Goal: Use online tool/utility: Utilize a website feature to perform a specific function

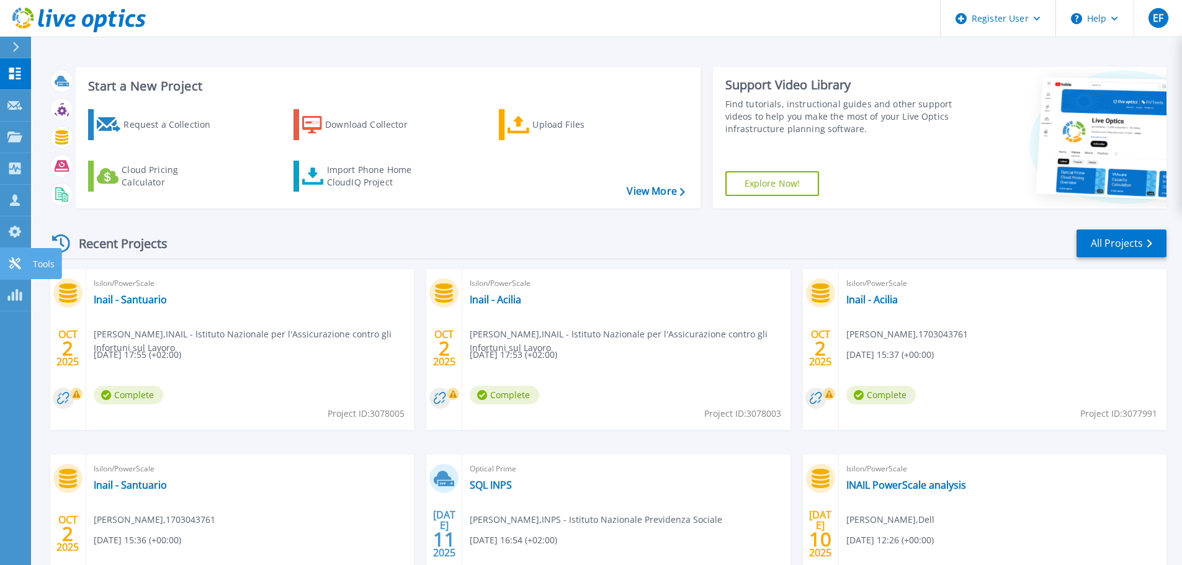
click at [14, 263] on icon at bounding box center [15, 263] width 12 height 12
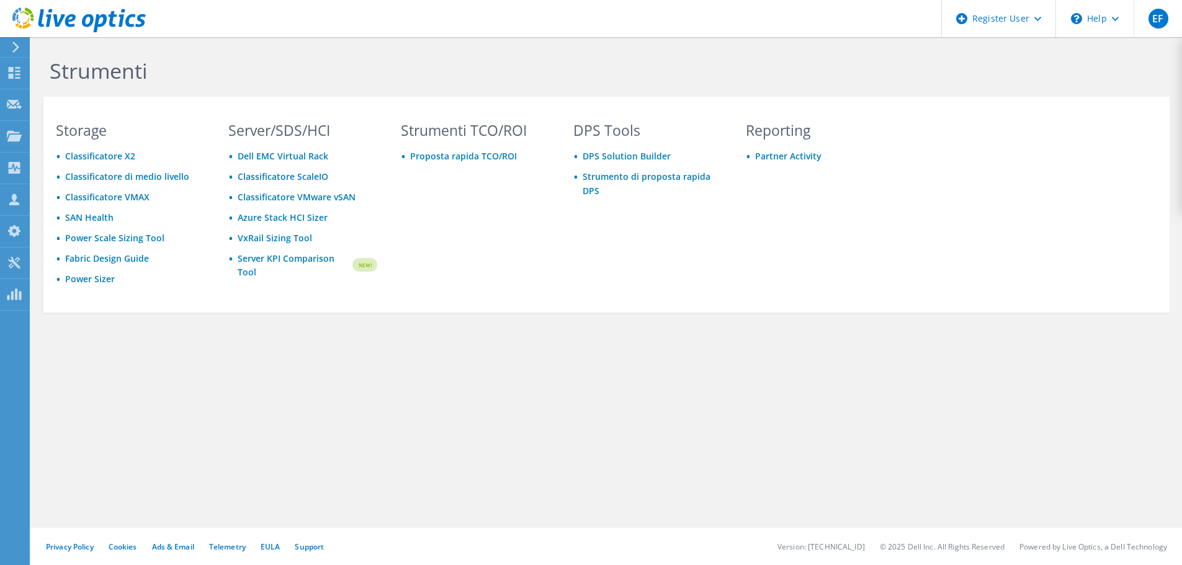
click at [38, 265] on div "Strumenti Storage Classificatore X2 Classificatore di medio livello Classificat…" at bounding box center [606, 212] width 1151 height 350
click at [274, 259] on link "Server KPI Comparison Tool" at bounding box center [294, 265] width 113 height 27
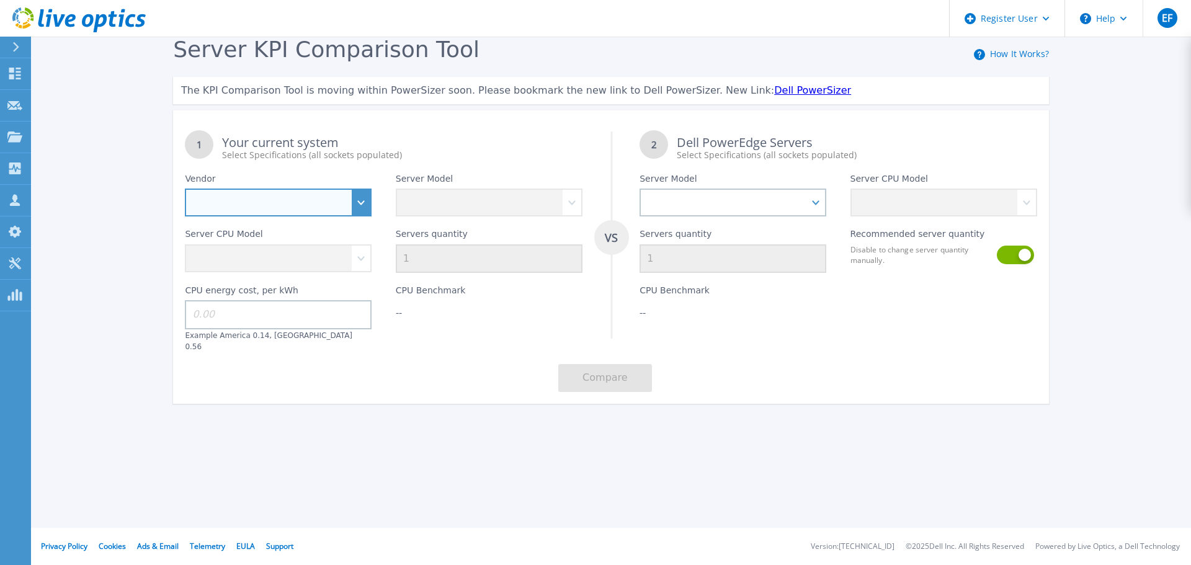
click at [358, 208] on select "Dell HPE Lenovo Supermicro" at bounding box center [278, 203] width 187 height 28
select select "Dell"
click at [185, 189] on select "Dell HPE Lenovo Supermicro" at bounding box center [278, 203] width 187 height 28
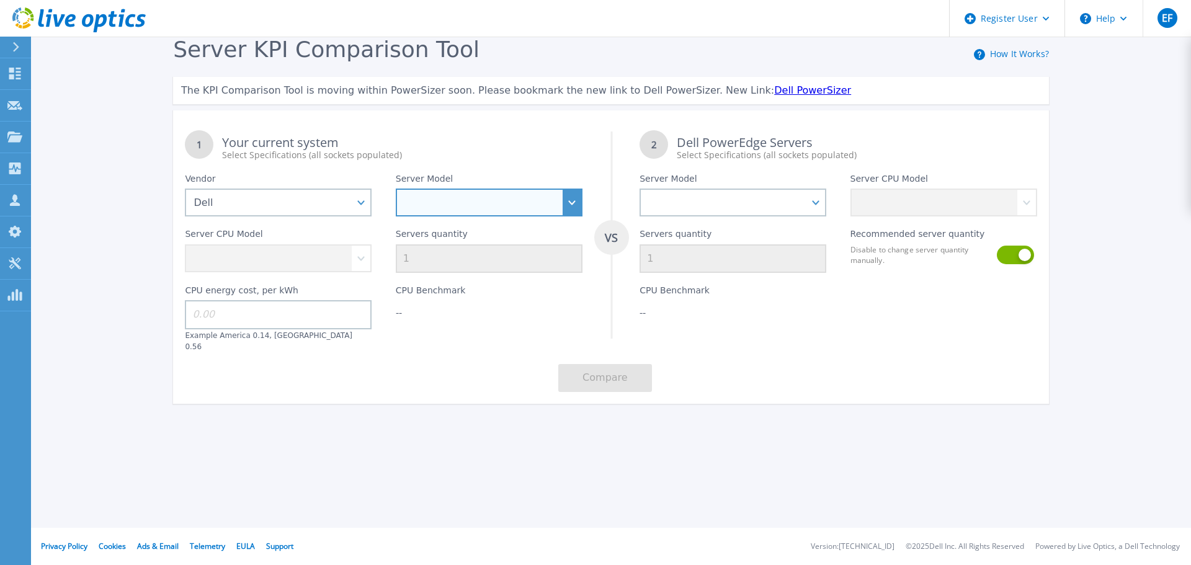
click at [445, 215] on select "PowerEdge C6520 PowerEdge C6525 PowerEdge HS5610 PowerEdge HS5620 PowerEdge R24…" at bounding box center [489, 203] width 187 height 28
select select "PowerEdge R740"
click at [396, 189] on select "PowerEdge C6520 PowerEdge C6525 PowerEdge HS5610 PowerEdge HS5620 PowerEdge R24…" at bounding box center [489, 203] width 187 height 28
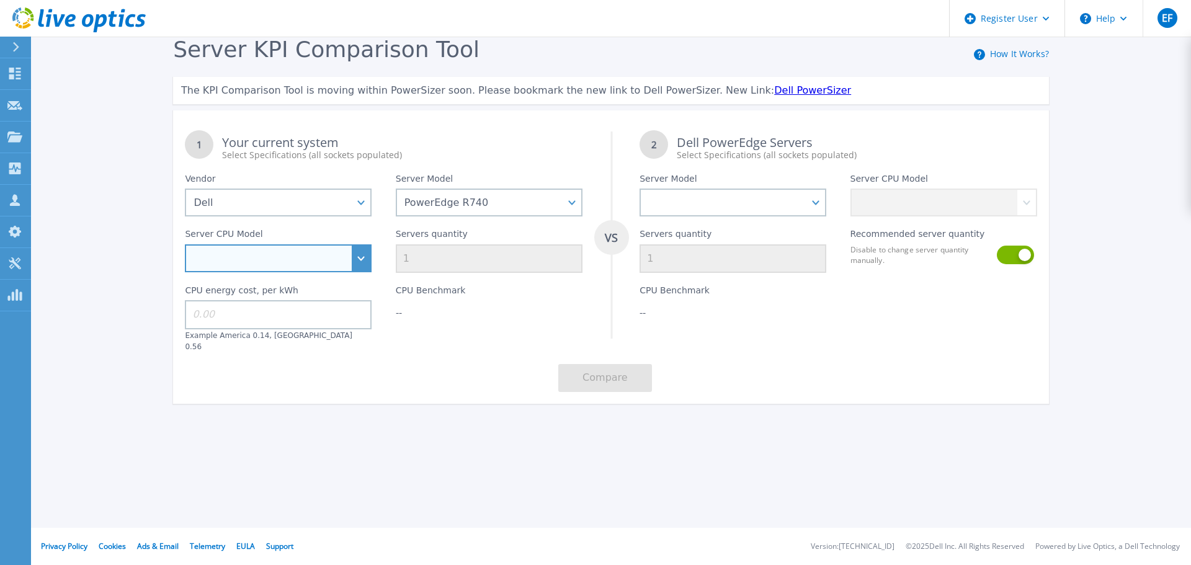
click at [358, 261] on select "Intel Xeon Silver 4108 1.8GHz Intel Xeon Silver 4214 2.2GHz Intel Xeon Silver 4…" at bounding box center [278, 258] width 187 height 28
select select "334136"
click at [185, 245] on select "Intel Xeon Silver 4108 1.8GHz Intel Xeon Silver 4214 2.2GHz Intel Xeon Silver 4…" at bounding box center [278, 258] width 187 height 28
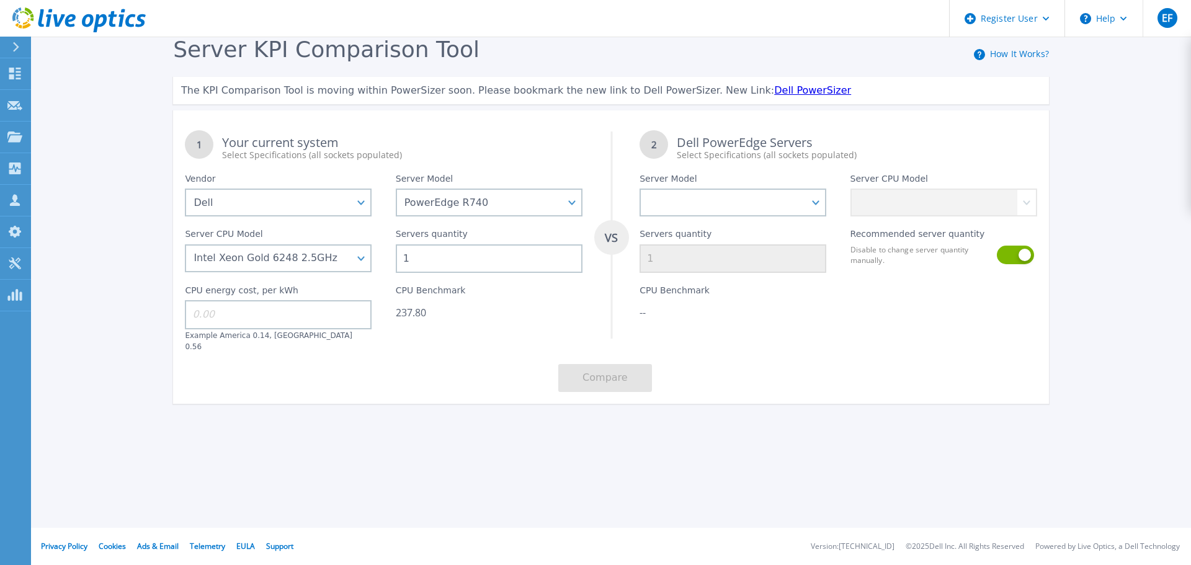
click at [415, 262] on input "1" at bounding box center [489, 258] width 187 height 29
type input "8"
click at [450, 452] on div "Server KPI Comparison Tool How It Works? The KPI Comparison Tool is moving with…" at bounding box center [595, 231] width 1191 height 463
click at [712, 212] on select "PowerEdge C6520 PowerEdge C6525 PowerEdge HS5610 PowerEdge HS5620 PowerEdge R24…" at bounding box center [732, 203] width 187 height 28
select select "PowerEdge R860"
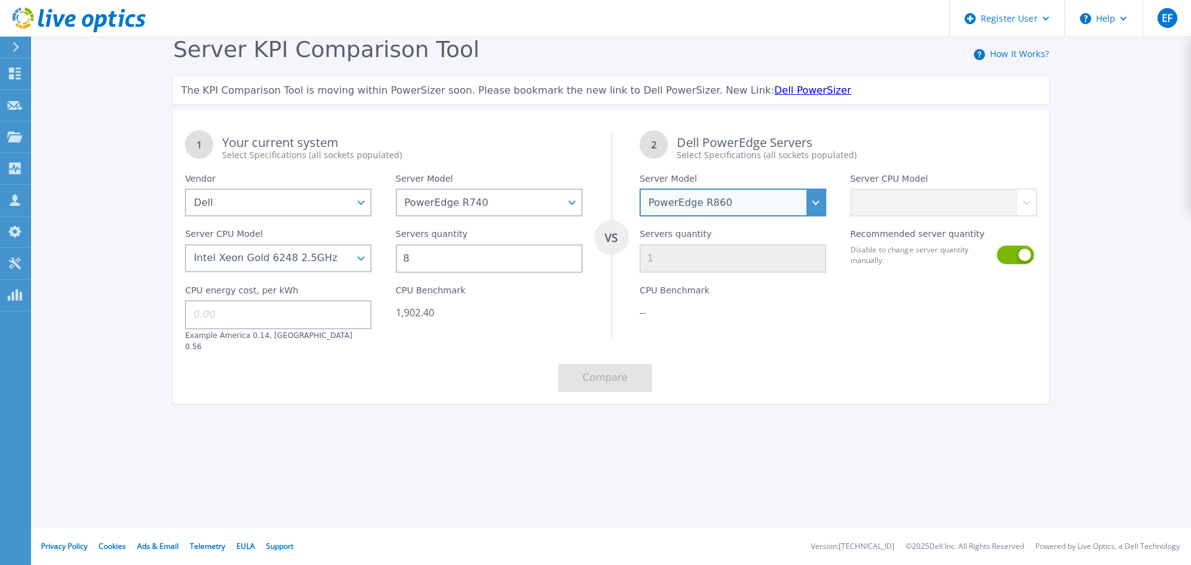
click at [639, 189] on select "PowerEdge C6520 PowerEdge C6525 PowerEdge HS5610 PowerEdge HS5620 PowerEdge R24…" at bounding box center [732, 203] width 187 height 28
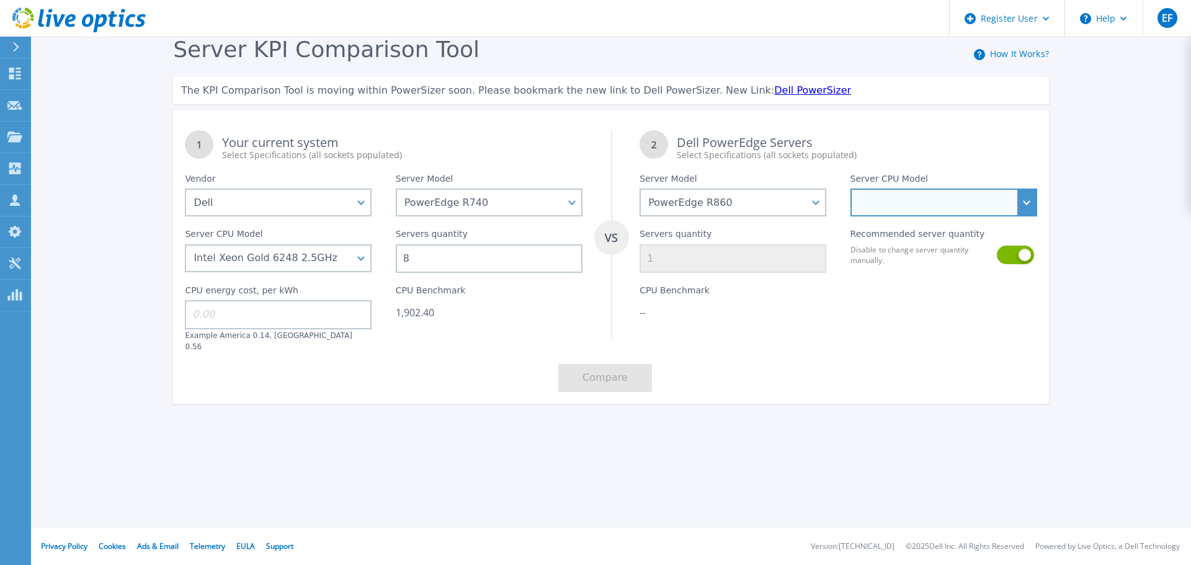
click at [889, 205] on select "Intel Xeon Gold 6416H 2.2GHz Intel Xeon Gold 6418H 2.1GHz Intel Xeon Gold 6434H…" at bounding box center [943, 203] width 187 height 28
select select "335382"
click at [850, 189] on select "Intel Xeon Gold 6416H 2.2GHz Intel Xeon Gold 6418H 2.1GHz Intel Xeon Gold 6434H…" at bounding box center [943, 203] width 187 height 28
type input "2"
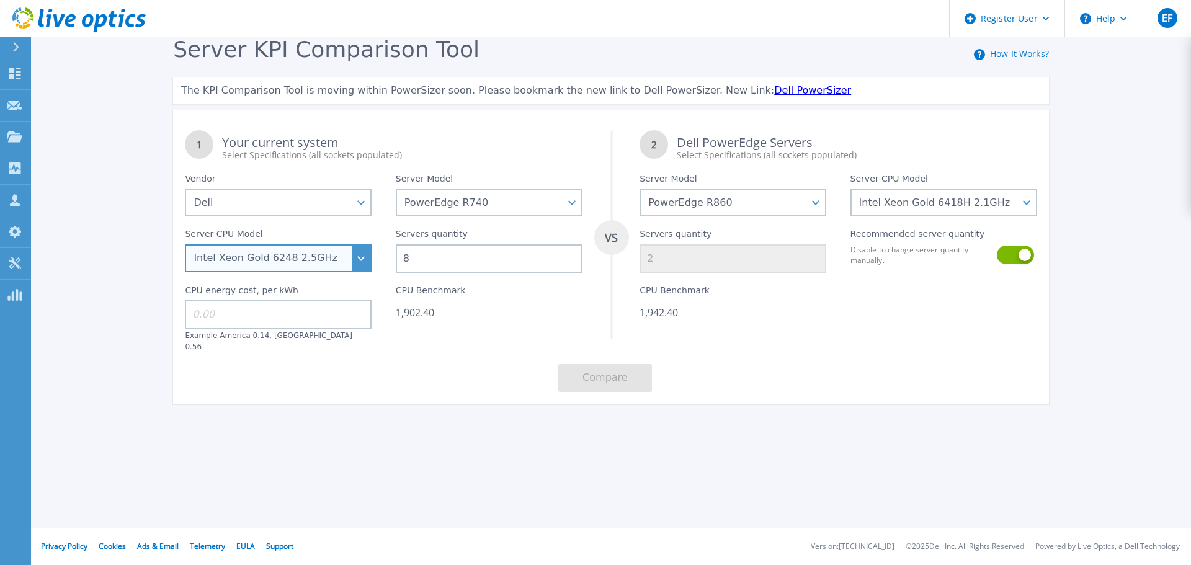
click at [359, 263] on select "Intel Xeon Silver 4108 1.8GHz Intel Xeon Silver 4214 2.2GHz Intel Xeon Silver 4…" at bounding box center [278, 258] width 187 height 28
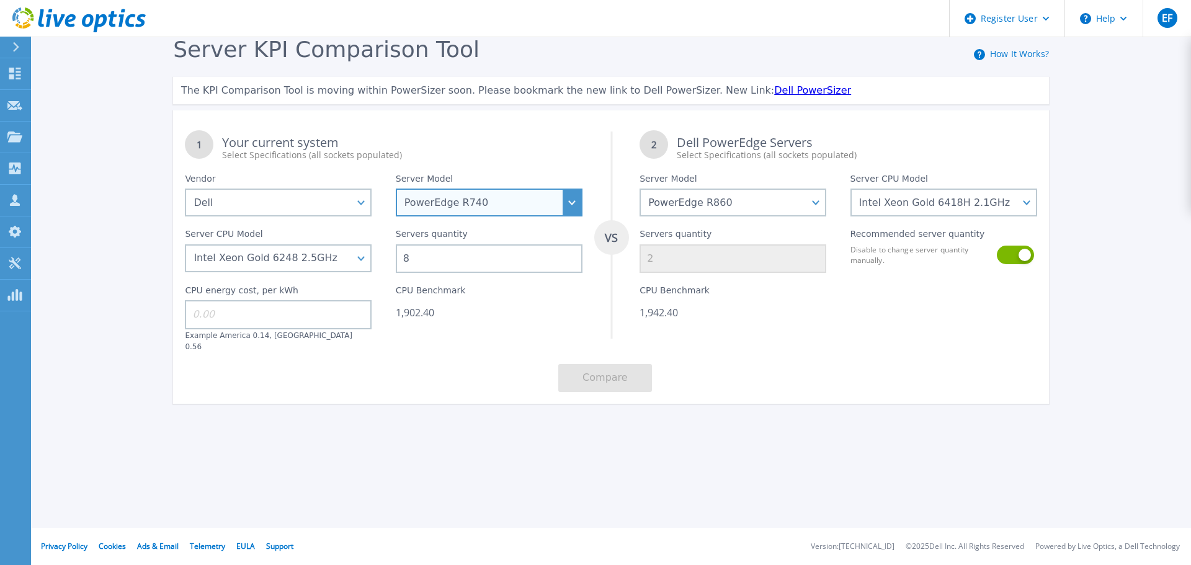
click at [505, 215] on select "PowerEdge C6520 PowerEdge C6525 PowerEdge HS5610 PowerEdge HS5620 PowerEdge R24…" at bounding box center [489, 203] width 187 height 28
select select "PowerEdge R750"
click at [396, 189] on select "PowerEdge C6520 PowerEdge C6525 PowerEdge HS5610 PowerEdge HS5620 PowerEdge R24…" at bounding box center [489, 203] width 187 height 28
select select
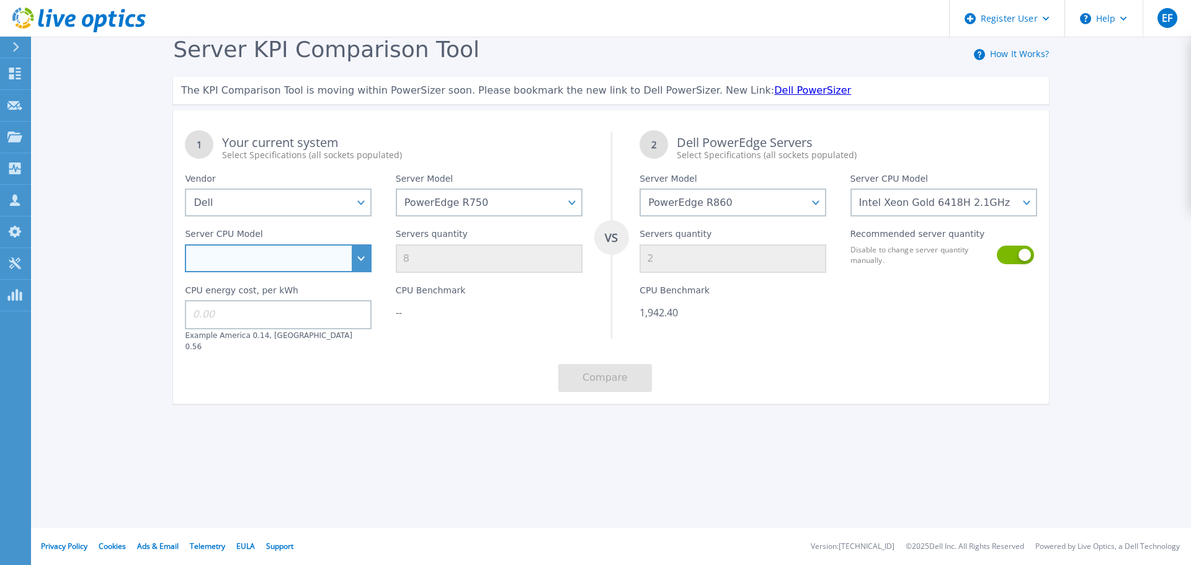
click at [366, 261] on select "Intel Xeon Silver 4309Y 2.8GHz Intel Xeon Silver 4310 2.1GHz Intel Xeon Silver …" at bounding box center [278, 258] width 187 height 28
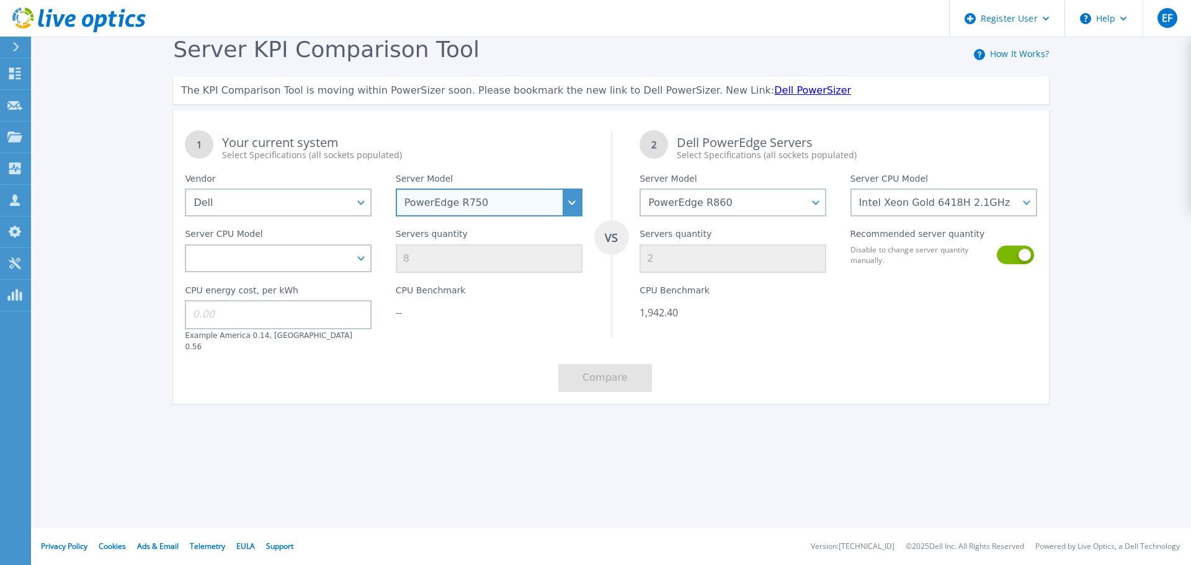
click at [461, 215] on select "PowerEdge C6520 PowerEdge C6525 PowerEdge HS5610 PowerEdge HS5620 PowerEdge R24…" at bounding box center [489, 203] width 187 height 28
select select "PowerEdge R740xd"
click at [396, 189] on select "PowerEdge C6520 PowerEdge C6525 PowerEdge HS5610 PowerEdge HS5620 PowerEdge R24…" at bounding box center [489, 203] width 187 height 28
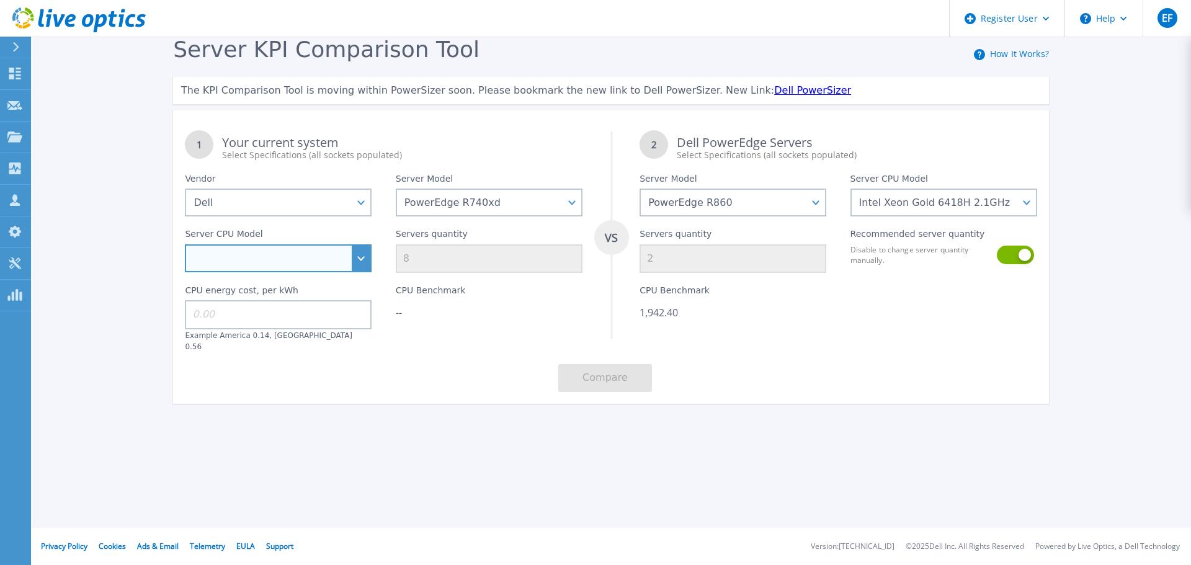
click at [357, 254] on select "Intel Xeon Bronze 3104 1.7GHz Intel Xeon Bronze 3106 1.7GHz Intel Xeon Bronze 3…" at bounding box center [278, 258] width 187 height 28
select select "336966"
click at [185, 245] on select "Intel Xeon Bronze 3104 1.7GHz Intel Xeon Bronze 3106 1.7GHz Intel Xeon Bronze 3…" at bounding box center [278, 258] width 187 height 28
type input "3"
click at [359, 269] on select "Intel Xeon Bronze 3104 1.7GHz Intel Xeon Bronze 3106 1.7GHz Intel Xeon Bronze 3…" at bounding box center [278, 258] width 187 height 28
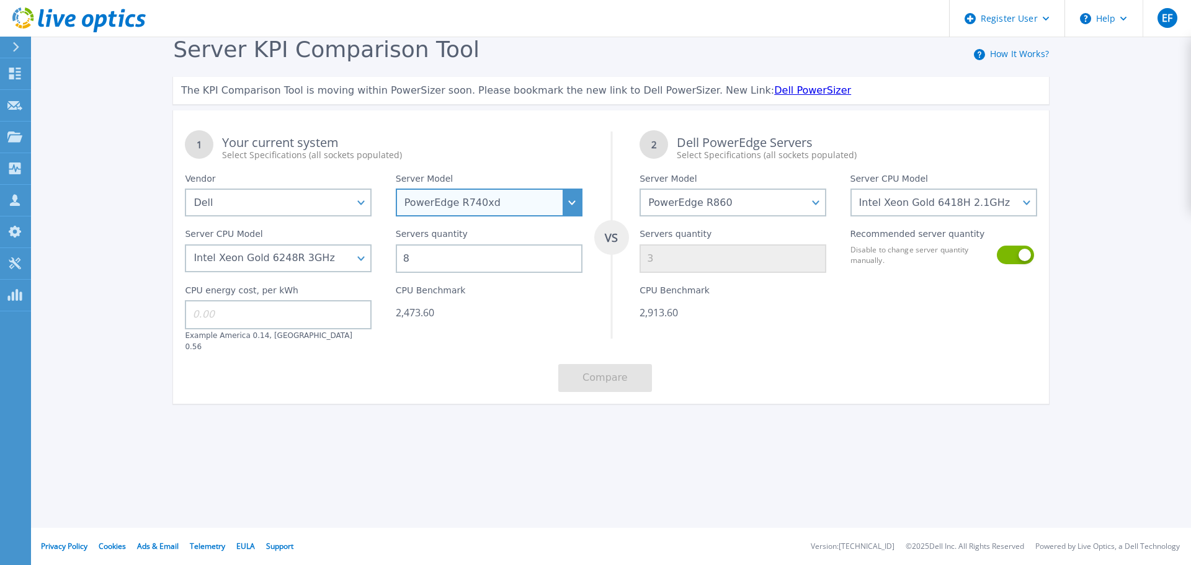
click at [481, 203] on select "PowerEdge C6520 PowerEdge C6525 PowerEdge HS5610 PowerEdge HS5620 PowerEdge R24…" at bounding box center [489, 203] width 187 height 28
select select "PowerEdge R730"
click at [396, 189] on select "PowerEdge C6520 PowerEdge C6525 PowerEdge HS5610 PowerEdge HS5620 PowerEdge R24…" at bounding box center [489, 203] width 187 height 28
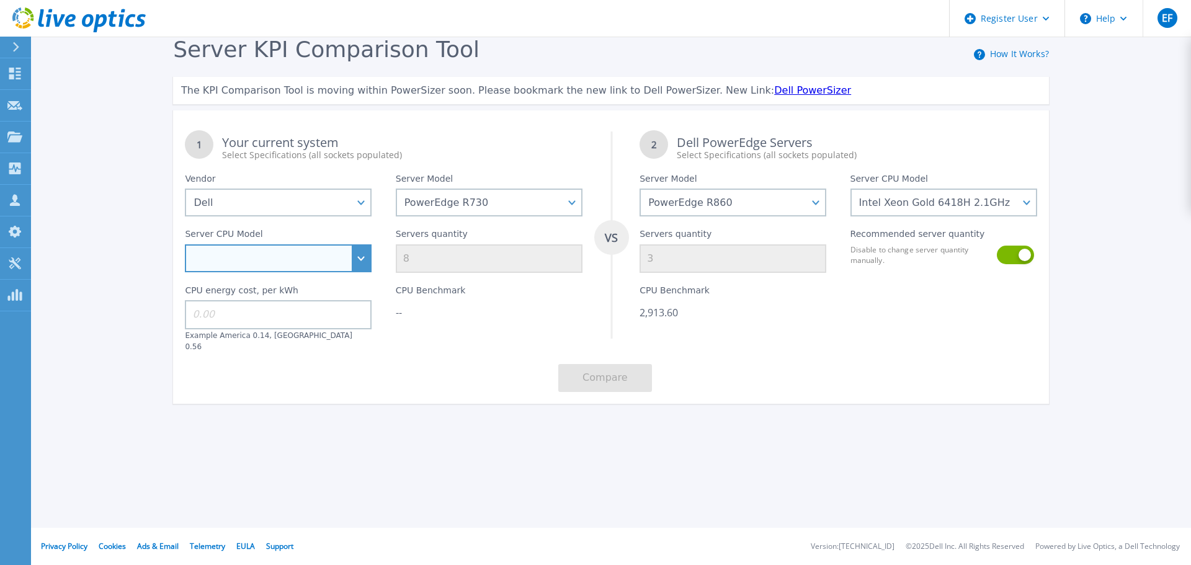
click at [362, 266] on select "Intel Xeon E5-2603 v4 1.7GHz Intel Xeon E5-2609 v4 1.7GHz Intel Xeon E5-2620 v4…" at bounding box center [278, 258] width 187 height 28
select select "334108"
click at [185, 245] on select "Intel Xeon E5-2603 v4 1.7GHz Intel Xeon E5-2609 v4 1.7GHz Intel Xeon E5-2620 v4…" at bounding box center [278, 258] width 187 height 28
type input "2"
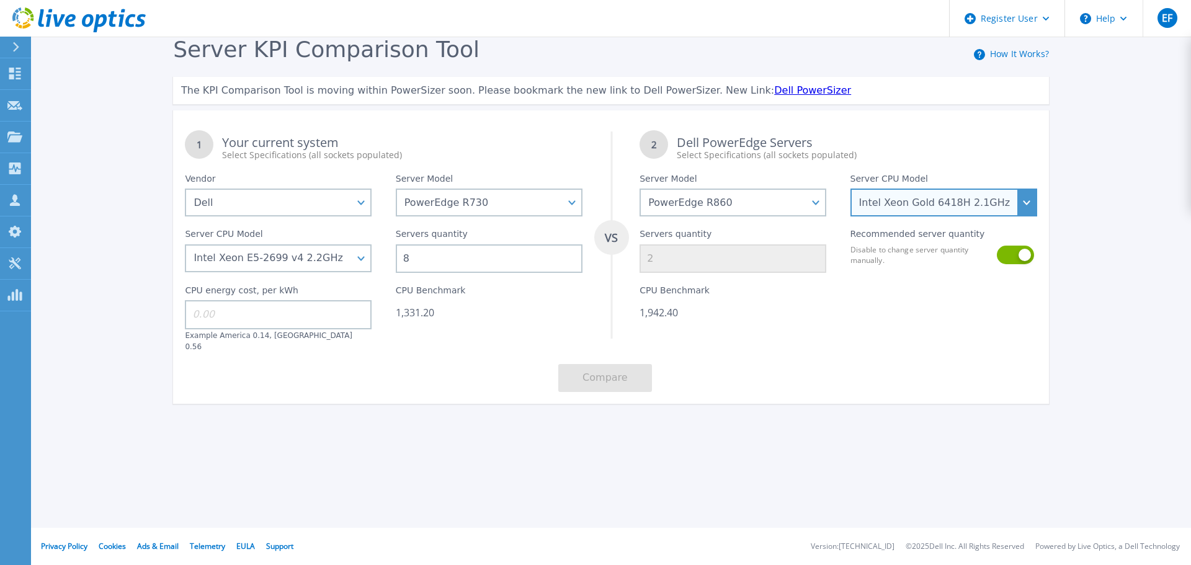
click at [1029, 209] on select "Intel Xeon Gold 6416H 2.2GHz Intel Xeon Gold 6418H 2.1GHz Intel Xeon Gold 6434H…" at bounding box center [943, 203] width 187 height 28
